Goal: Find contact information: Find contact information

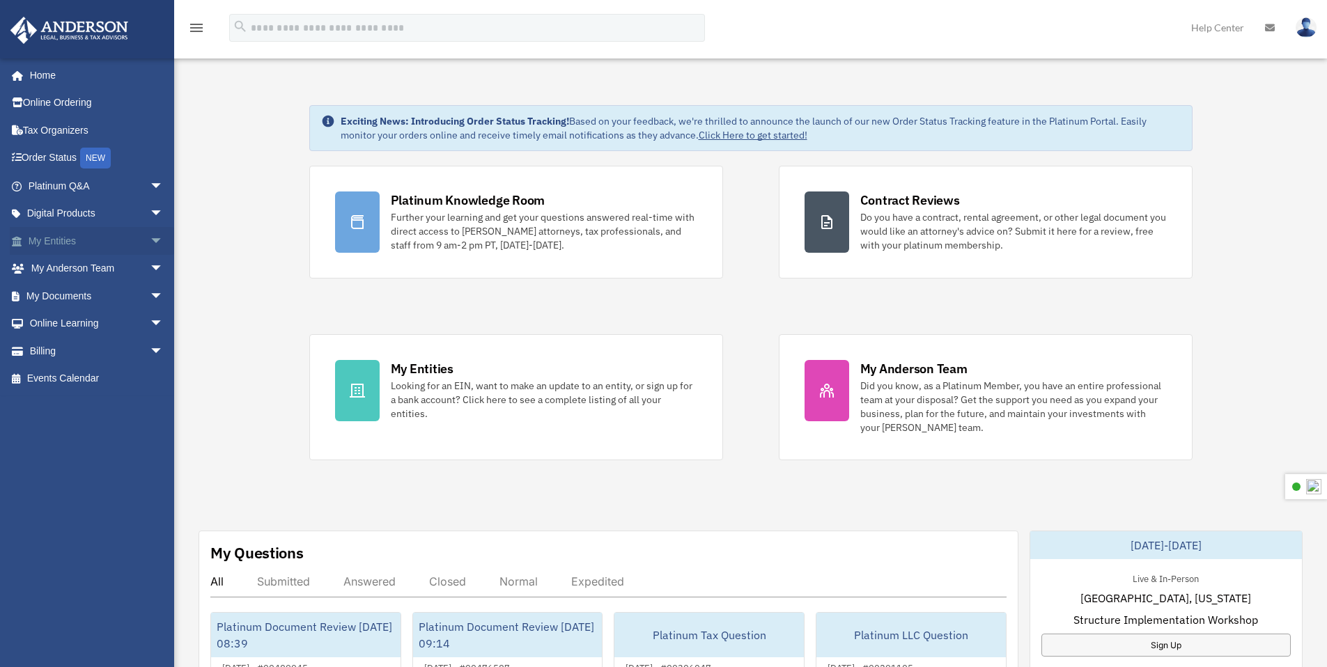
click at [150, 241] on span "arrow_drop_down" at bounding box center [164, 241] width 28 height 29
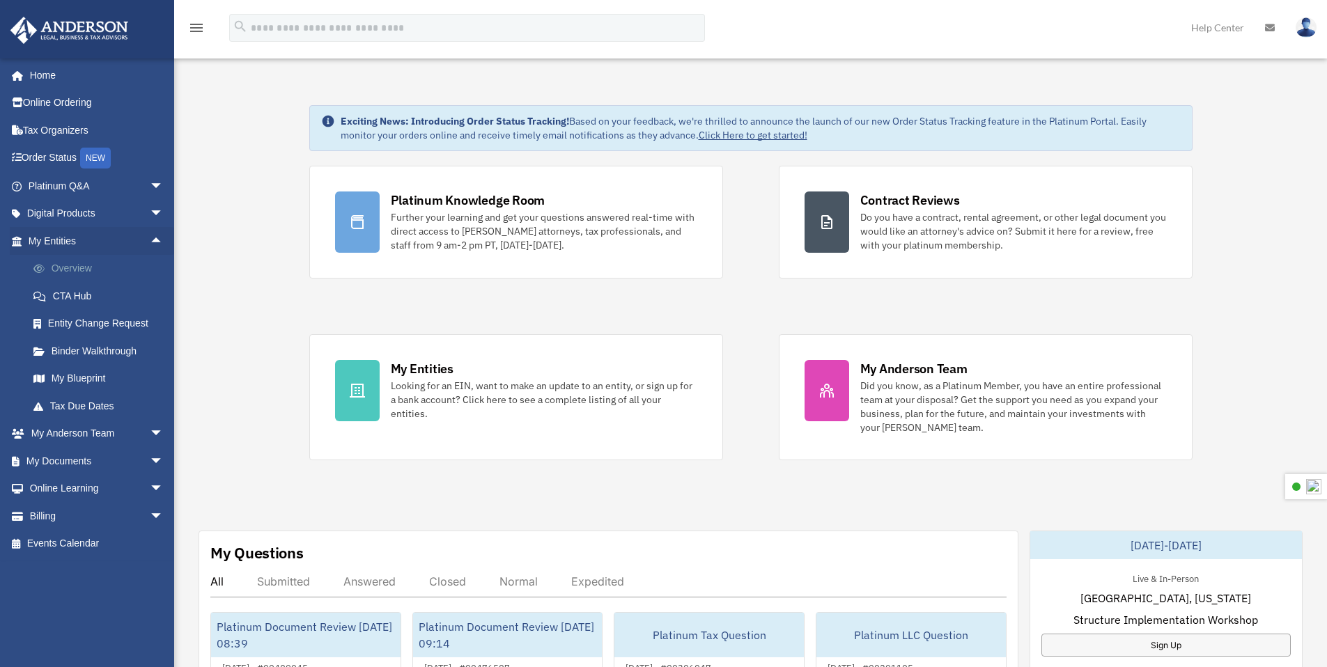
click at [96, 267] on link "Overview" at bounding box center [102, 269] width 165 height 28
click at [72, 274] on link "Overview" at bounding box center [102, 269] width 165 height 28
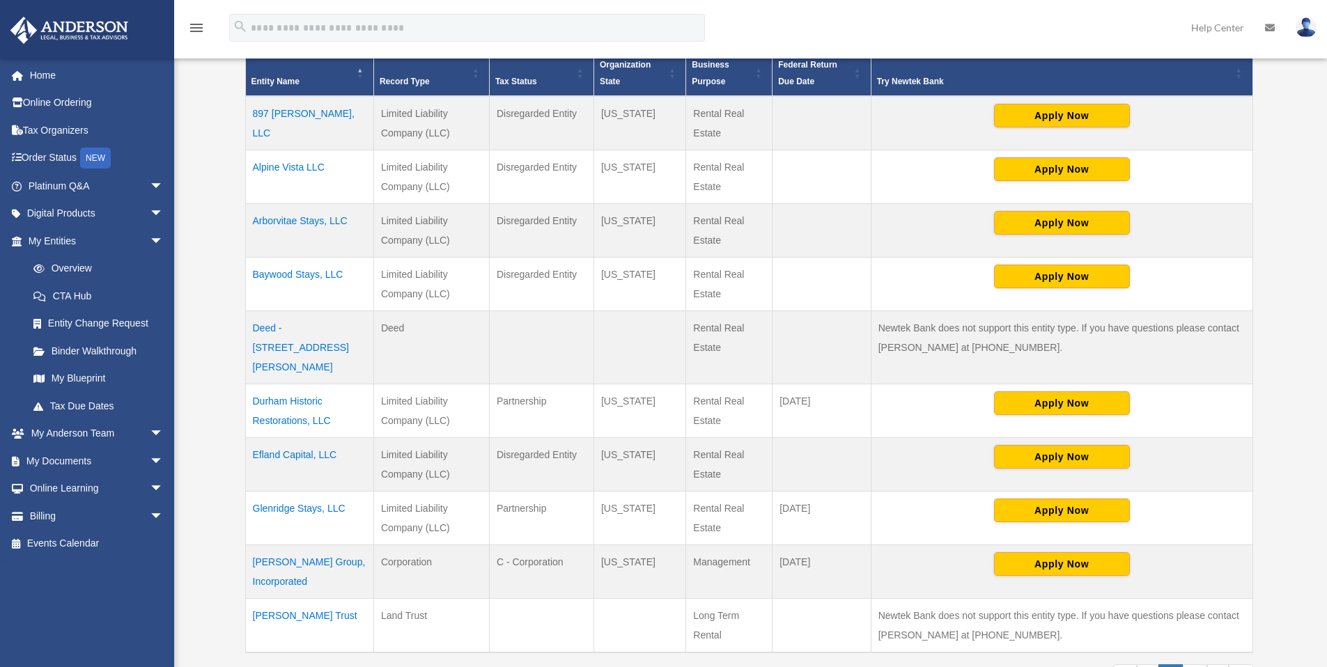
scroll to position [488, 0]
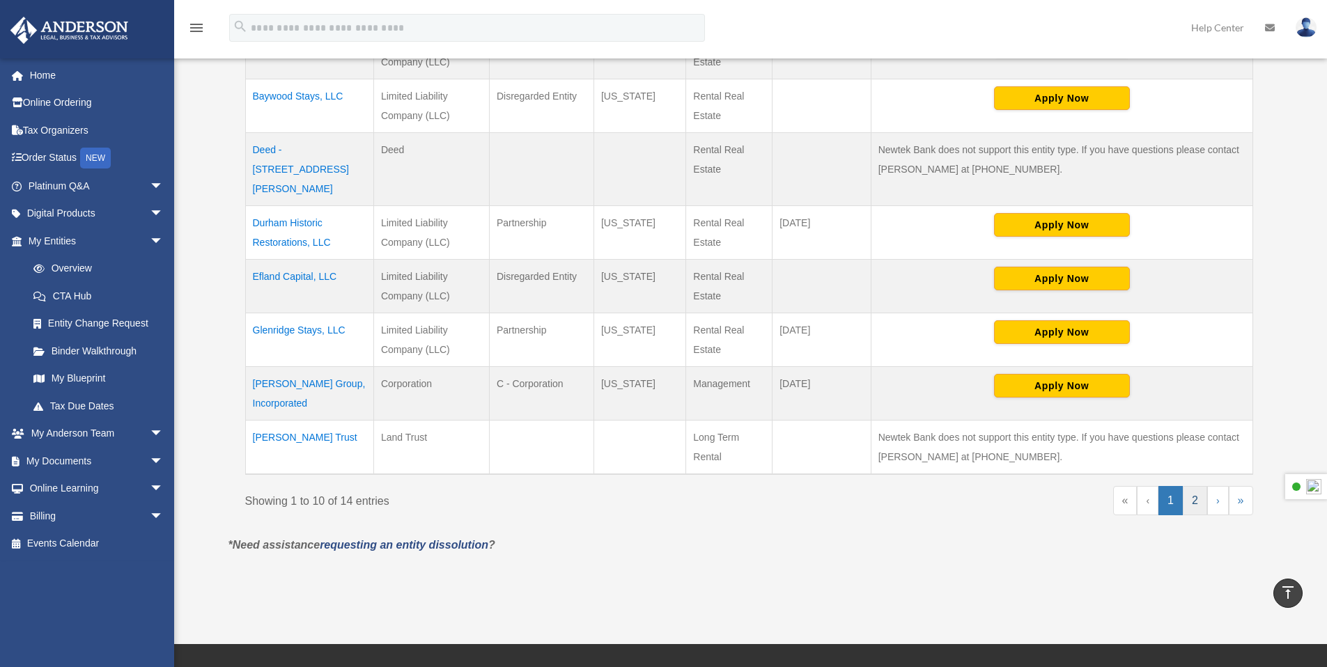
click at [1191, 486] on link "2" at bounding box center [1195, 500] width 24 height 29
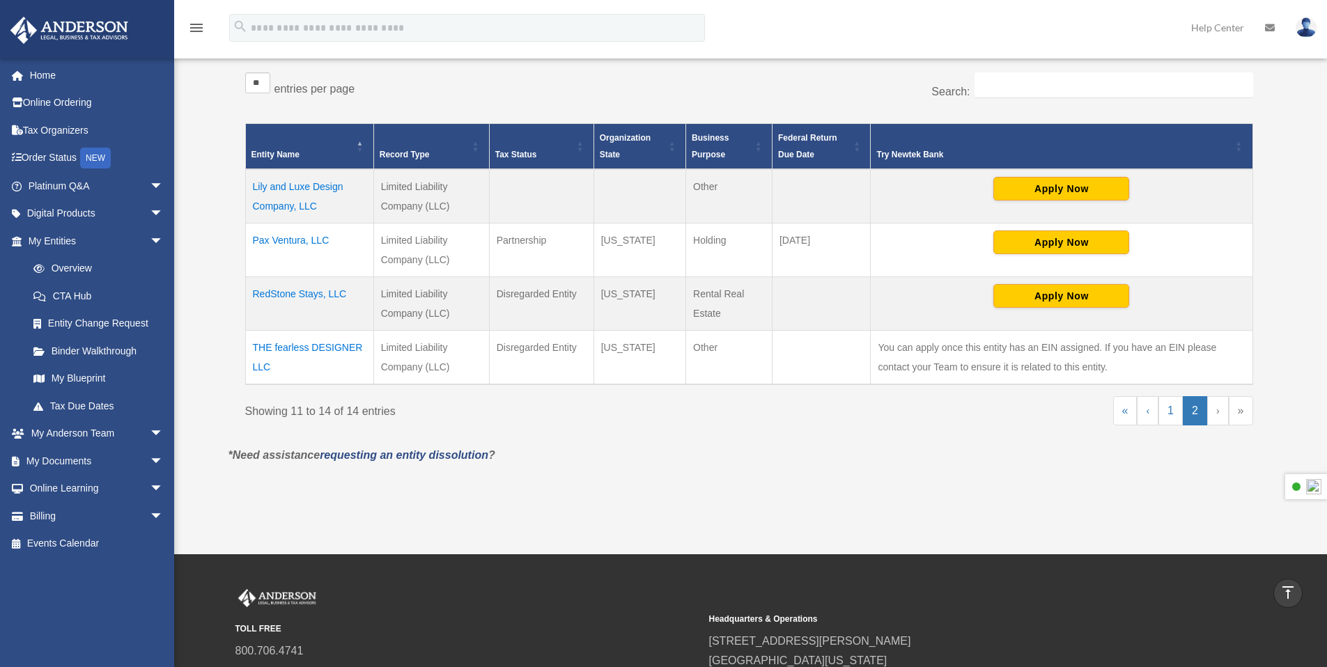
scroll to position [223, 0]
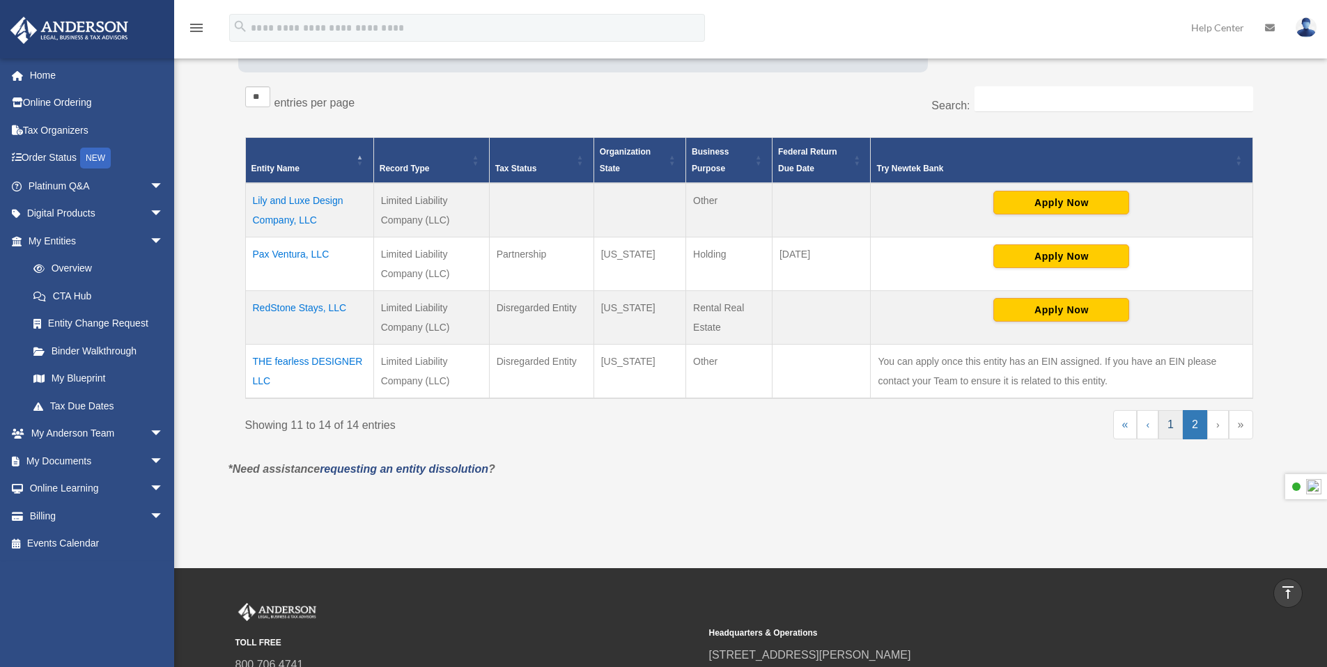
click at [1167, 431] on link "1" at bounding box center [1170, 424] width 24 height 29
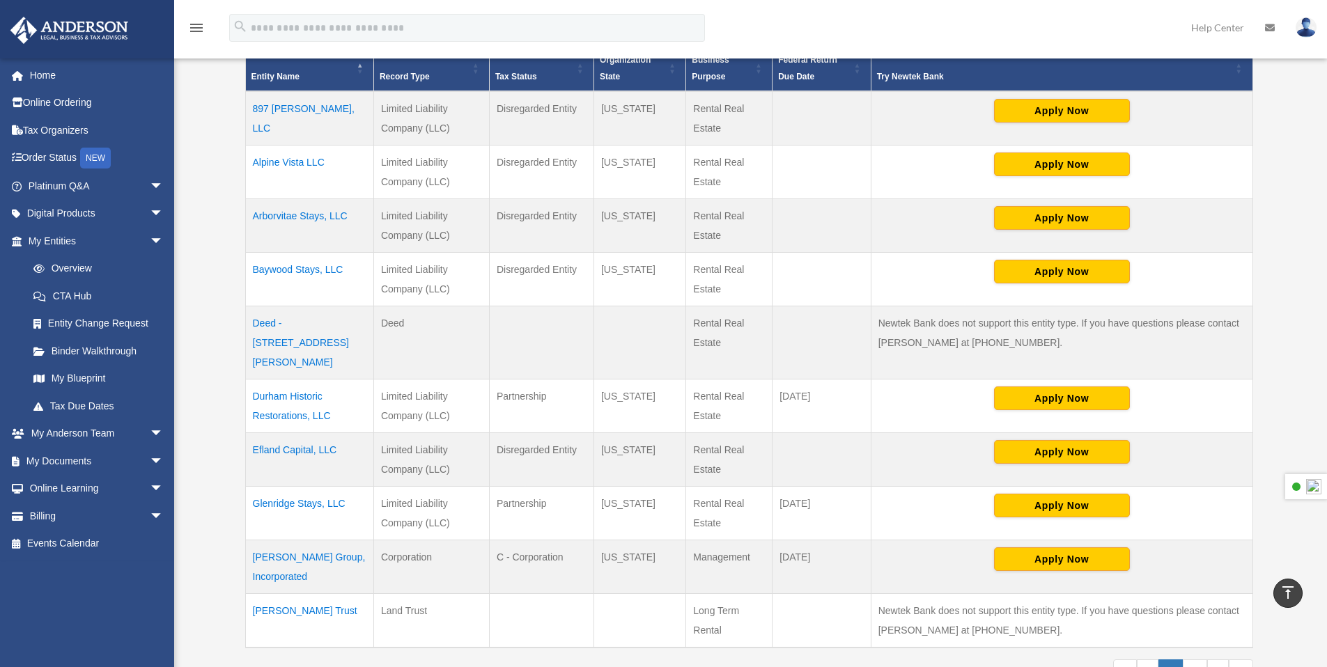
scroll to position [314, 0]
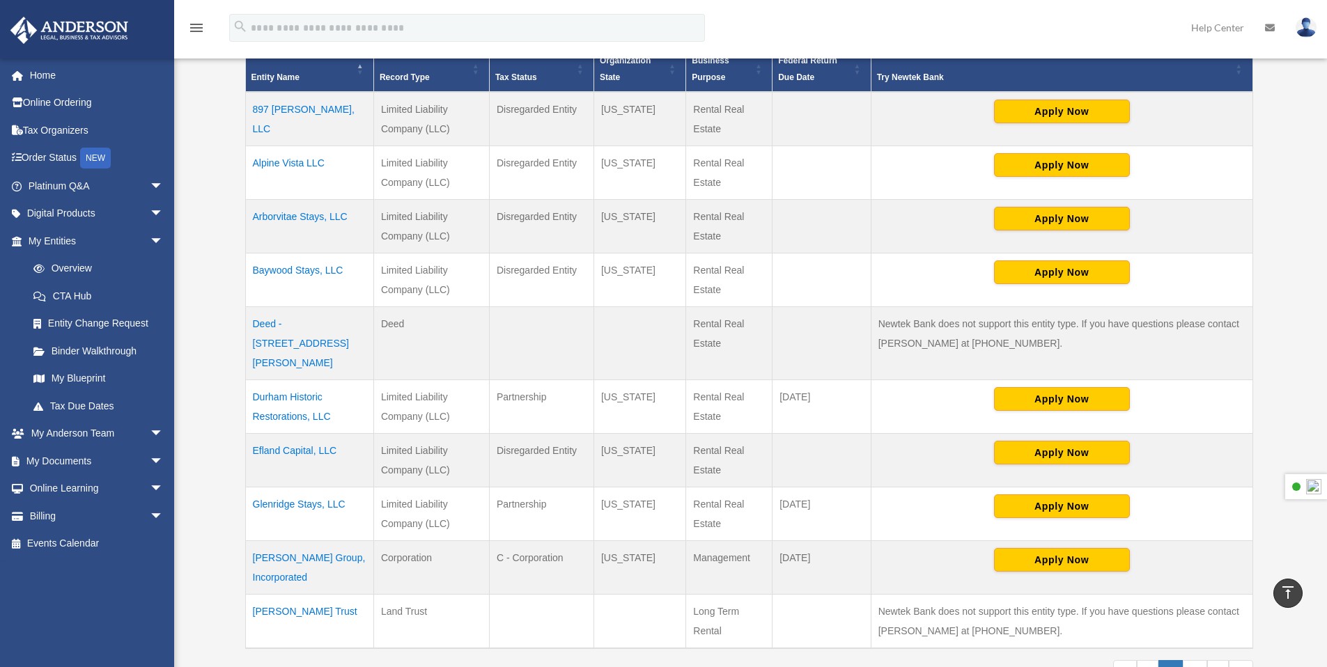
click at [292, 595] on td "[PERSON_NAME] Trust" at bounding box center [309, 622] width 128 height 54
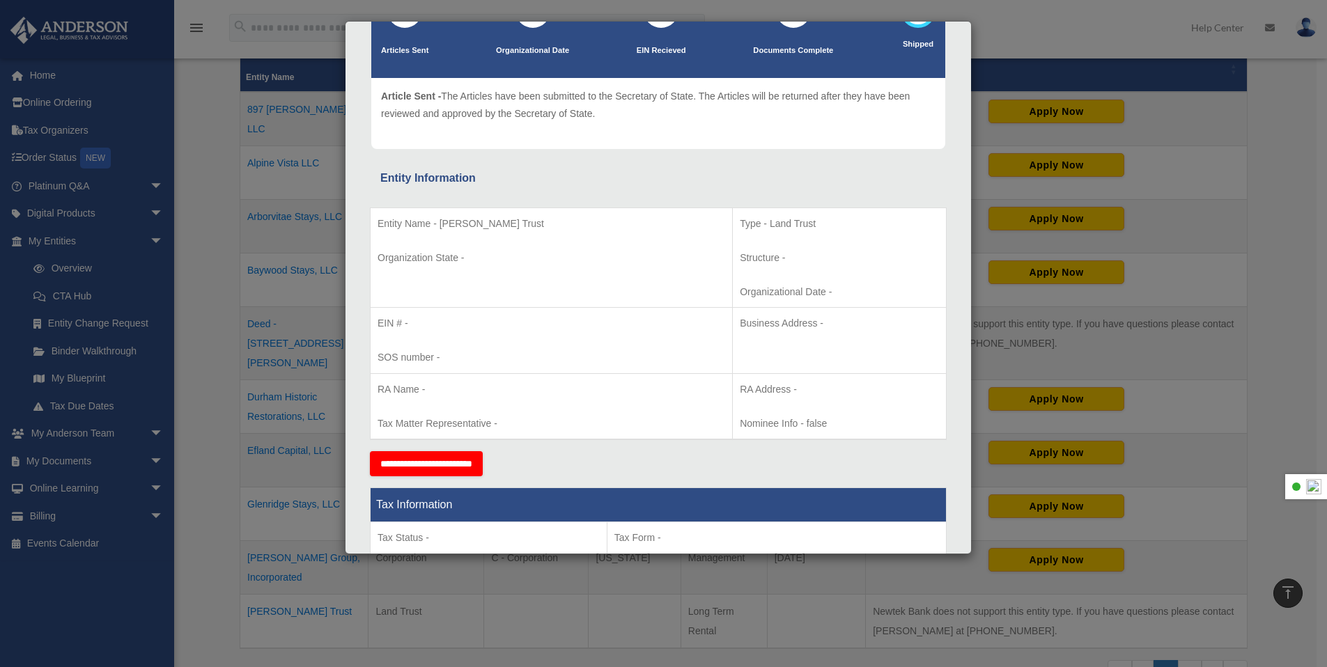
scroll to position [0, 0]
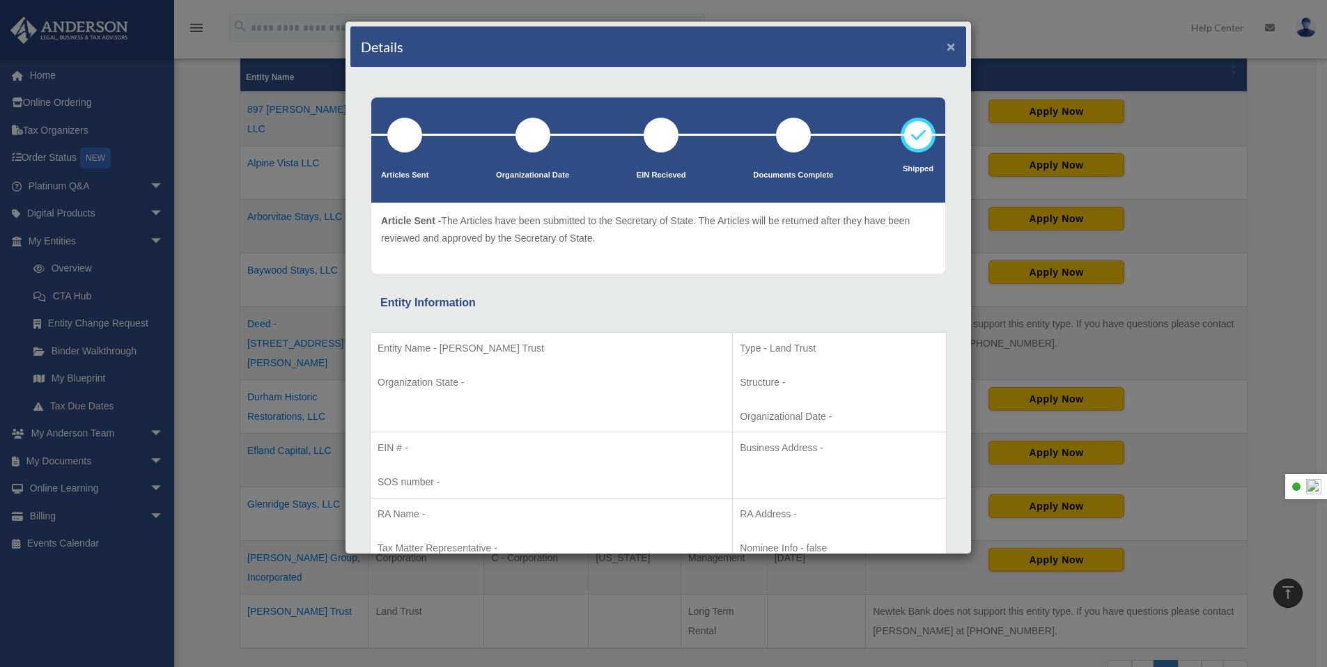
click at [946, 51] on button "×" at bounding box center [950, 46] width 9 height 15
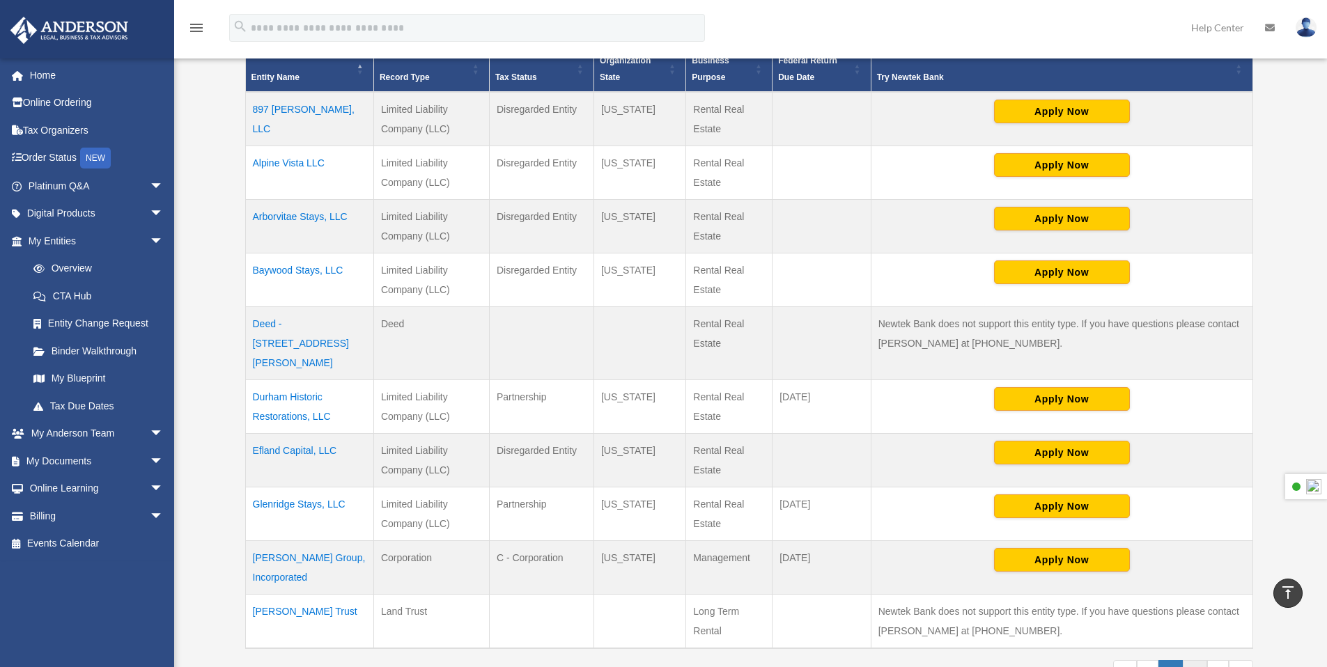
click at [1199, 660] on link "2" at bounding box center [1195, 674] width 24 height 29
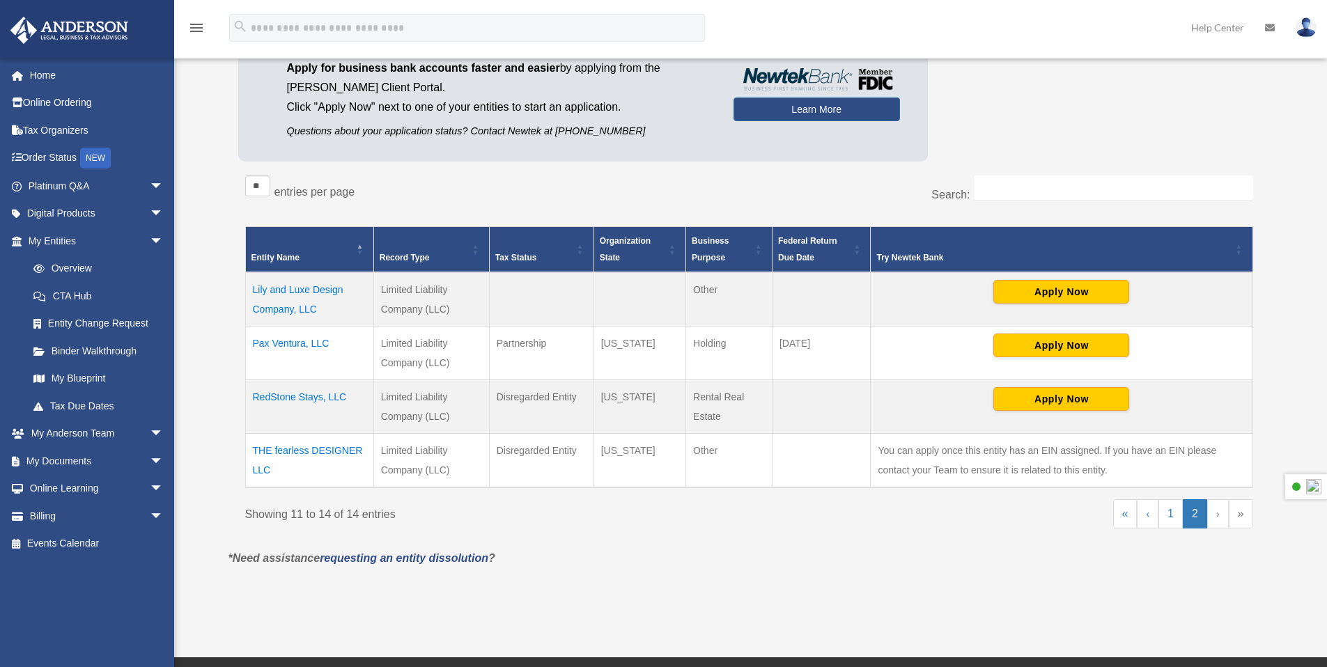
scroll to position [141, 0]
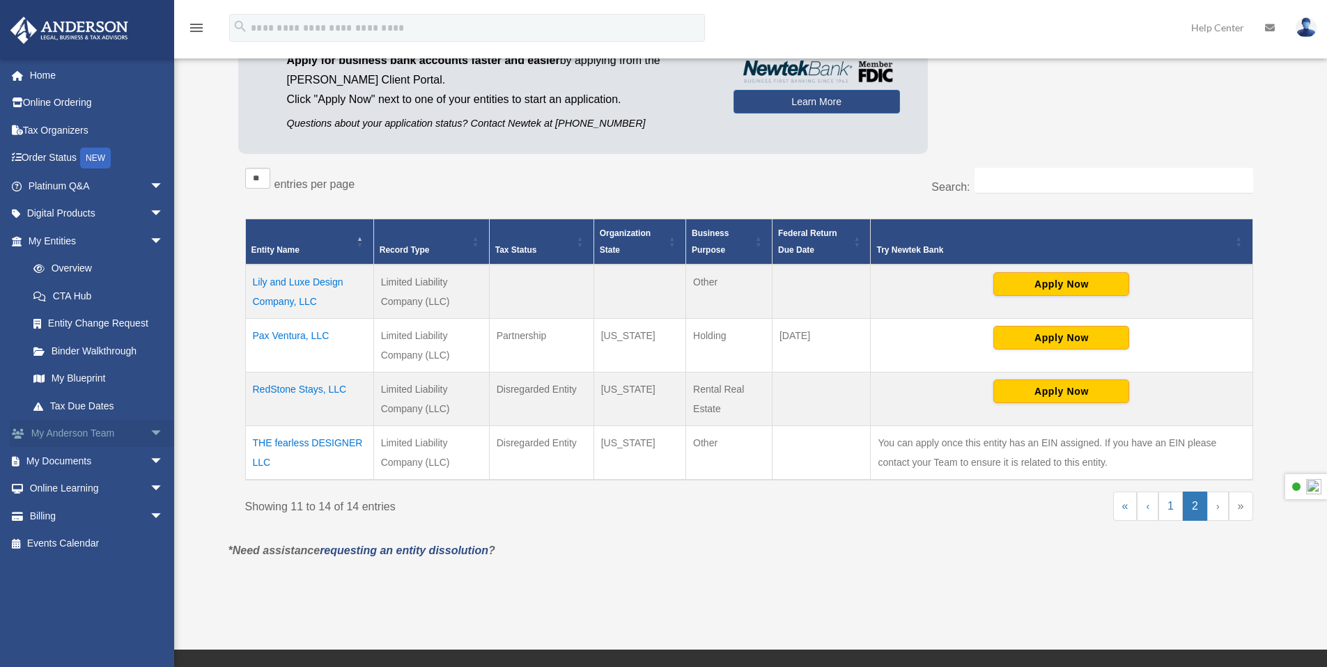
click at [150, 433] on span "arrow_drop_down" at bounding box center [164, 434] width 28 height 29
click at [120, 465] on link "My Anderson Team" at bounding box center [102, 461] width 165 height 28
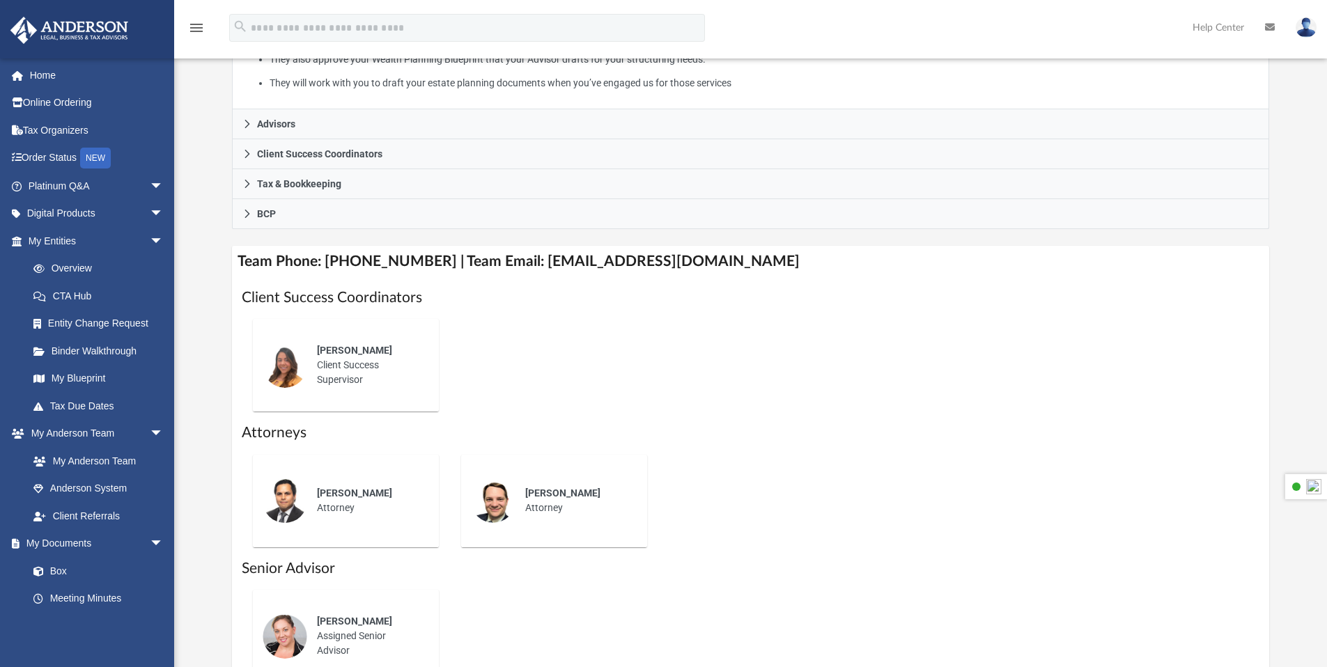
scroll to position [430, 0]
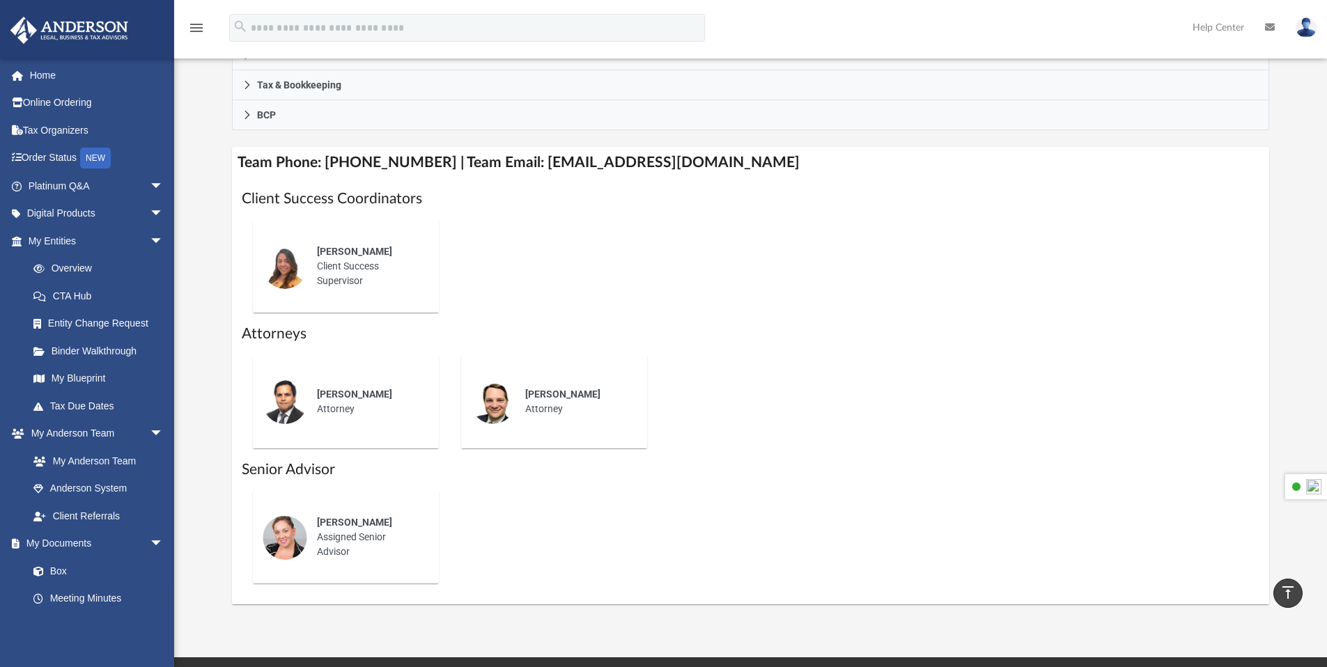
click at [355, 279] on div "Alex Gomez Client Success Supervisor" at bounding box center [368, 266] width 122 height 63
click at [355, 248] on span "Alex Gomez" at bounding box center [354, 251] width 75 height 11
drag, startPoint x: 520, startPoint y: 164, endPoint x: 765, endPoint y: 175, distance: 246.1
click at [765, 175] on h4 "Team Phone: (725) 208-3141 | Team Email: myteam@andersonadvisors.com" at bounding box center [751, 162] width 1038 height 31
copy h4 "myteam@andersonadvisors.com"
